Goal: Navigation & Orientation: Find specific page/section

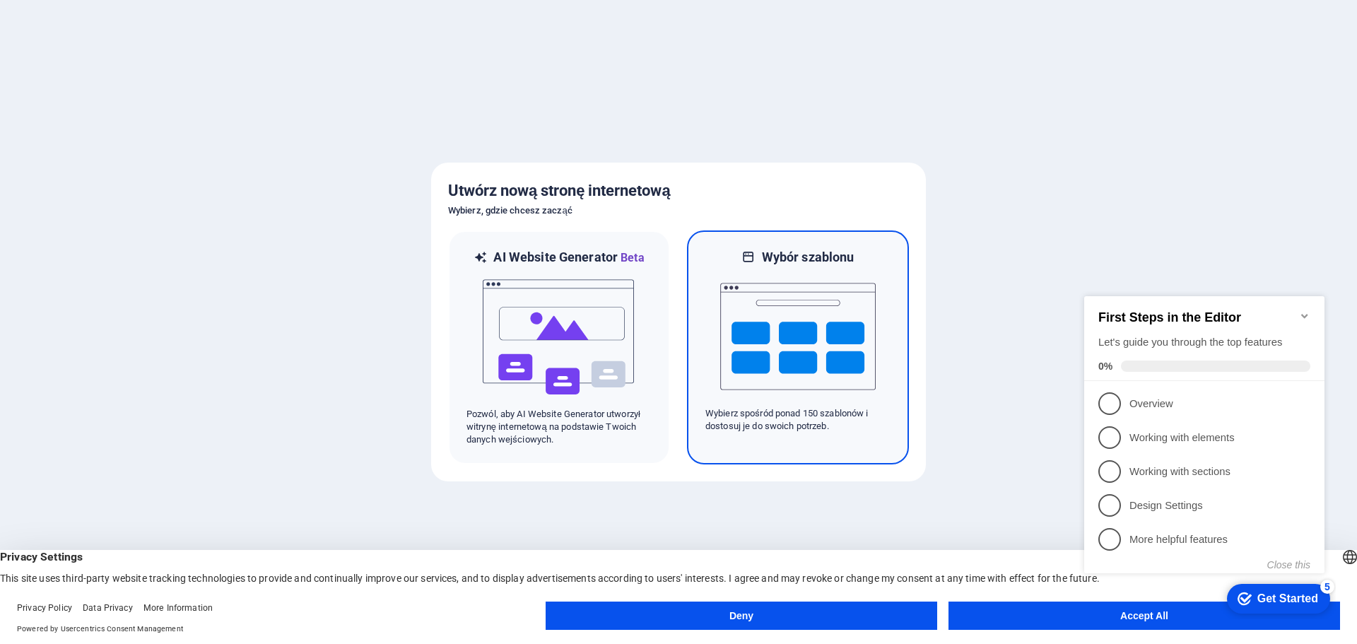
click at [768, 278] on img at bounding box center [798, 336] width 156 height 141
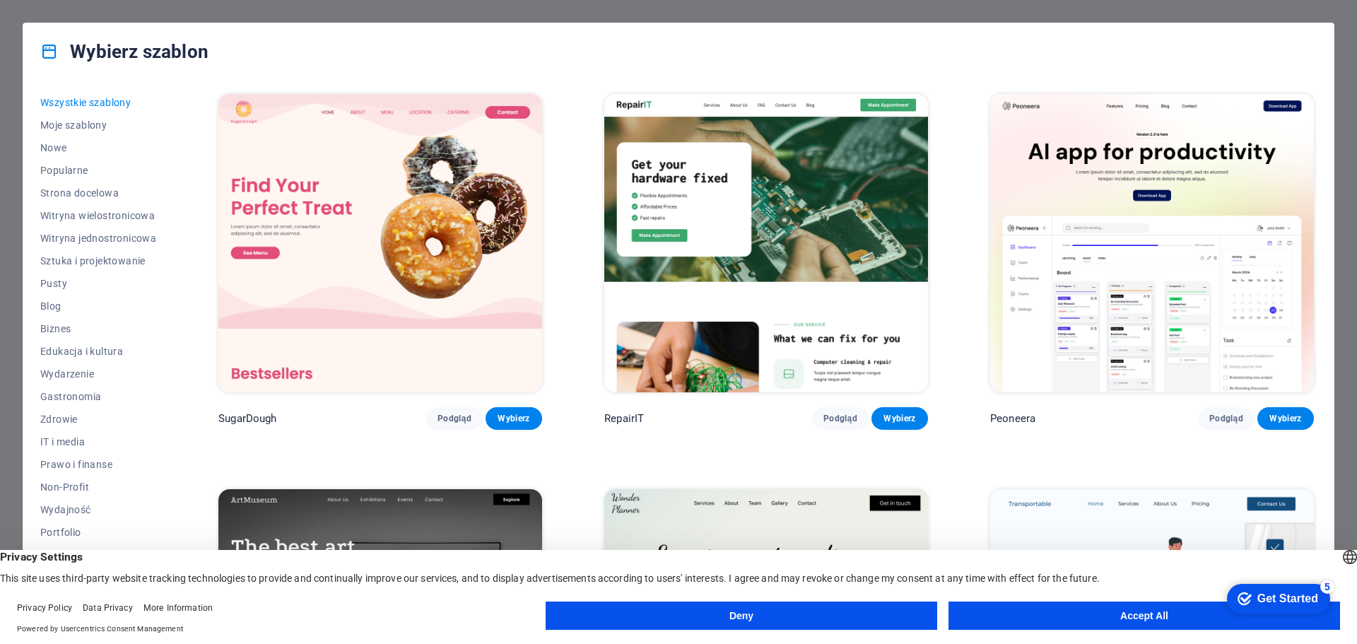
drag, startPoint x: 666, startPoint y: 339, endPoint x: 630, endPoint y: 370, distance: 47.5
drag, startPoint x: 630, startPoint y: 370, endPoint x: 856, endPoint y: 606, distance: 325.9
click at [856, 606] on button "Deny" at bounding box center [742, 616] width 392 height 28
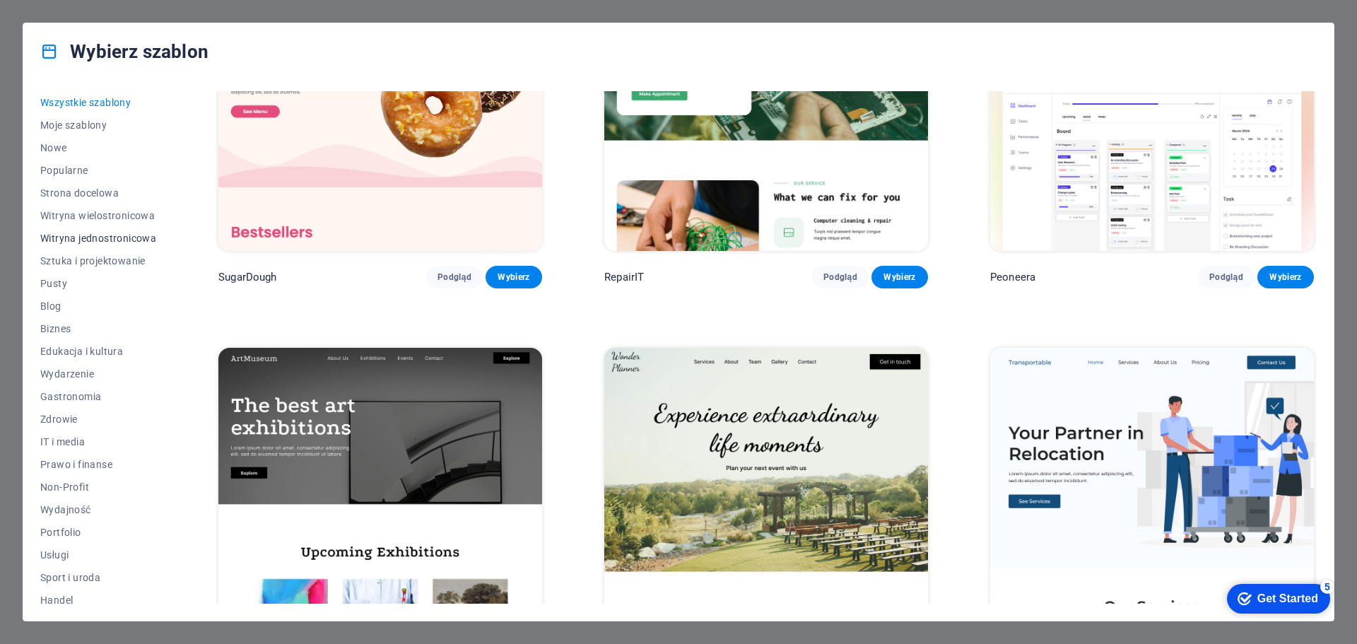
scroll to position [53, 0]
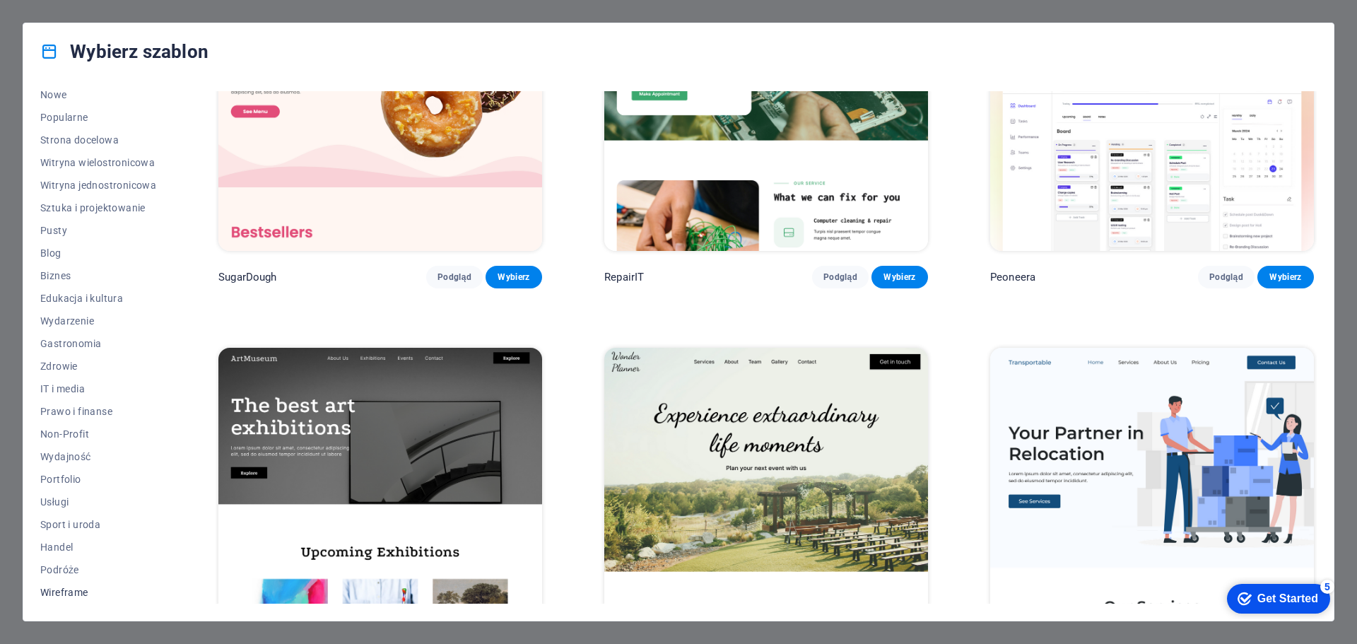
click at [61, 592] on span "Wireframe" at bounding box center [98, 592] width 116 height 11
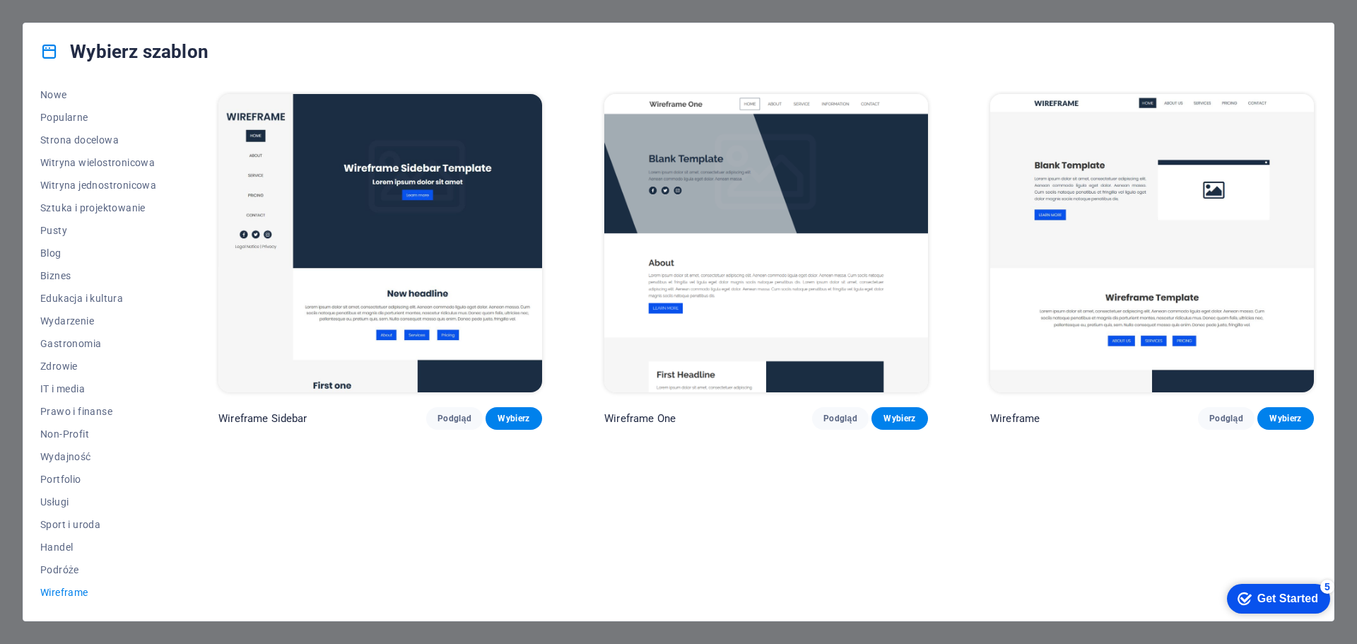
scroll to position [0, 0]
click at [52, 573] on span "Podróże" at bounding box center [98, 569] width 116 height 11
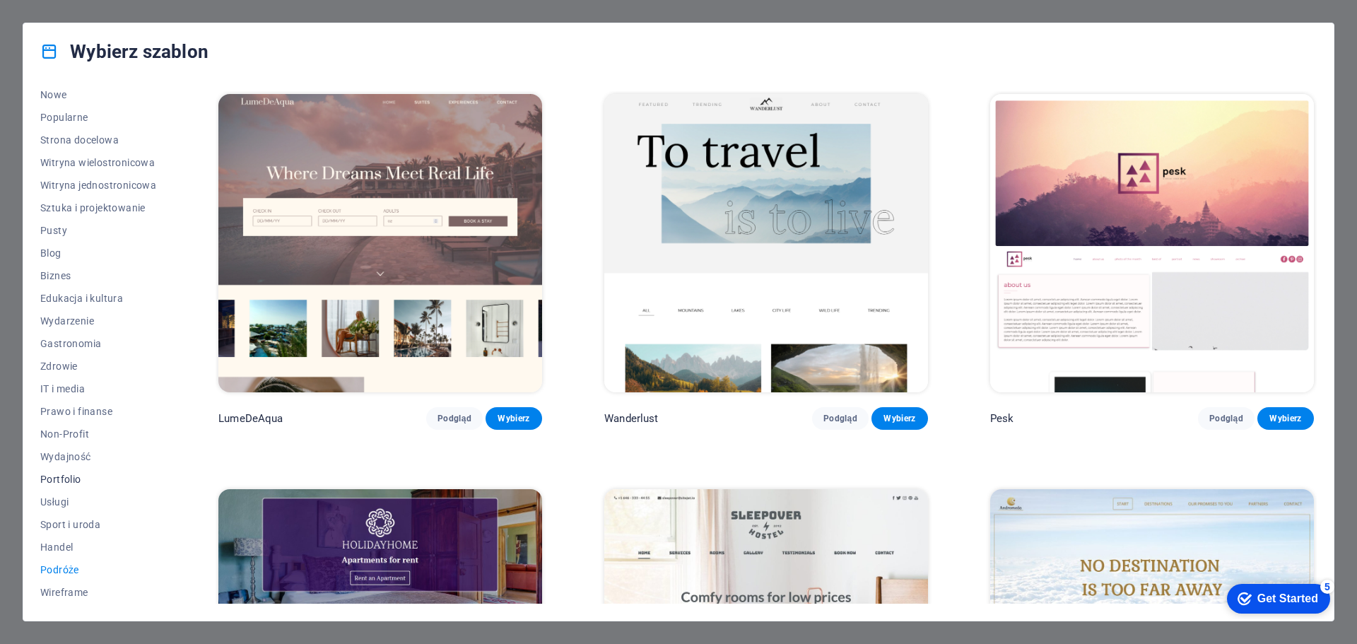
drag, startPoint x: 124, startPoint y: 448, endPoint x: 104, endPoint y: 469, distance: 29.0
drag, startPoint x: 104, startPoint y: 469, endPoint x: 104, endPoint y: 460, distance: 8.5
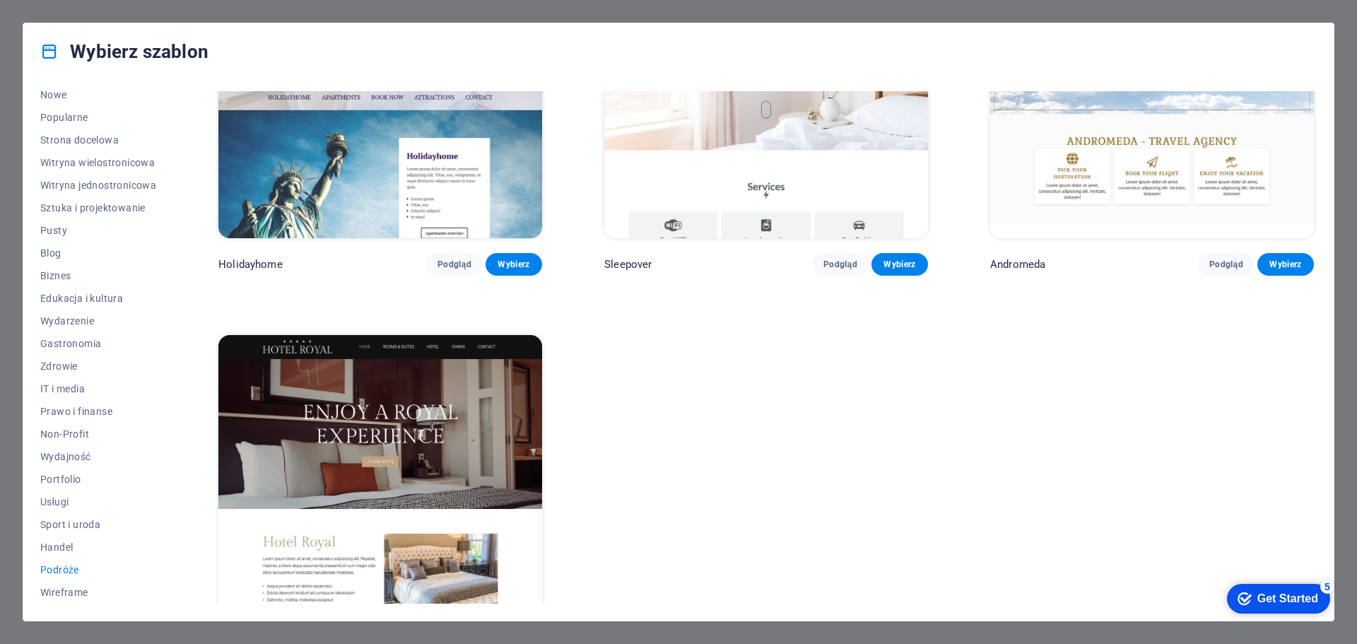
scroll to position [611, 0]
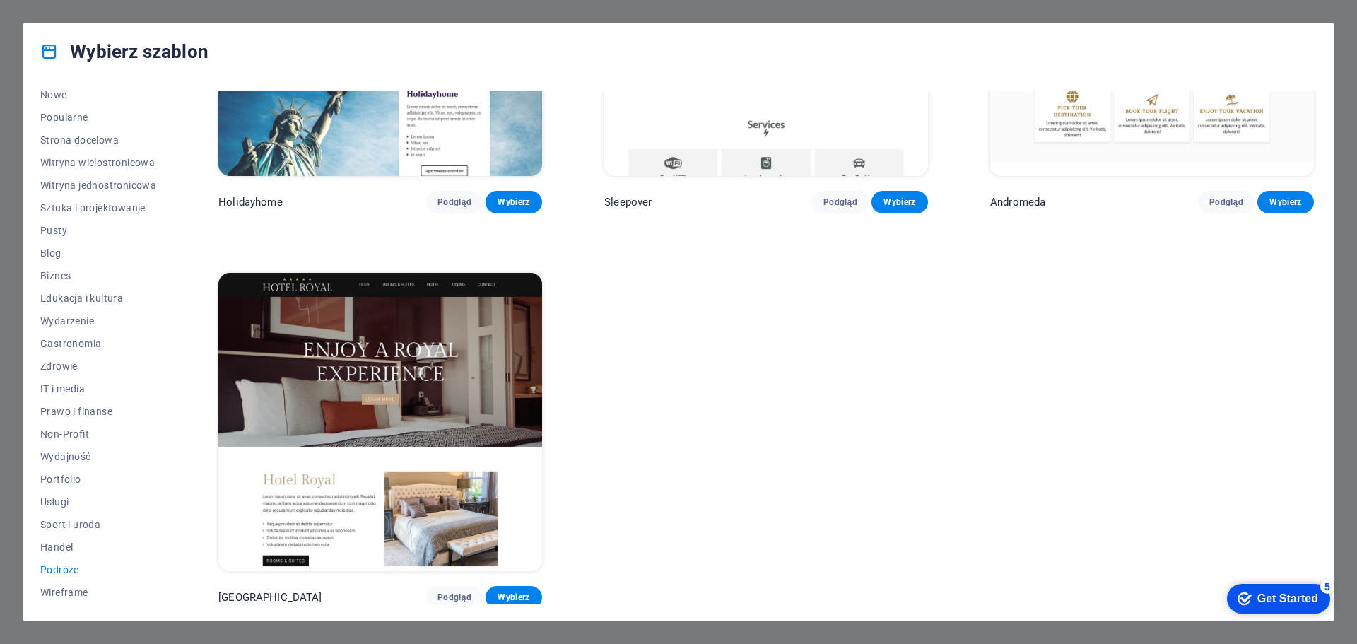
click at [229, 24] on div "Wybierz szablon" at bounding box center [678, 51] width 1310 height 57
drag, startPoint x: 1324, startPoint y: 588, endPoint x: 1289, endPoint y: 541, distance: 58.1
click html "checkmark Get Started 5 First Steps in the Editor Let's guide you through the t…"
click at [1248, 528] on div "LumeDeAqua Podgląd Wybierz Wanderlust Podgląd Wybierz Pesk Podgląd Wybierz Holi…" at bounding box center [766, 44] width 1101 height 1129
drag, startPoint x: 840, startPoint y: 484, endPoint x: 818, endPoint y: 479, distance: 22.5
